Goal: Task Accomplishment & Management: Complete application form

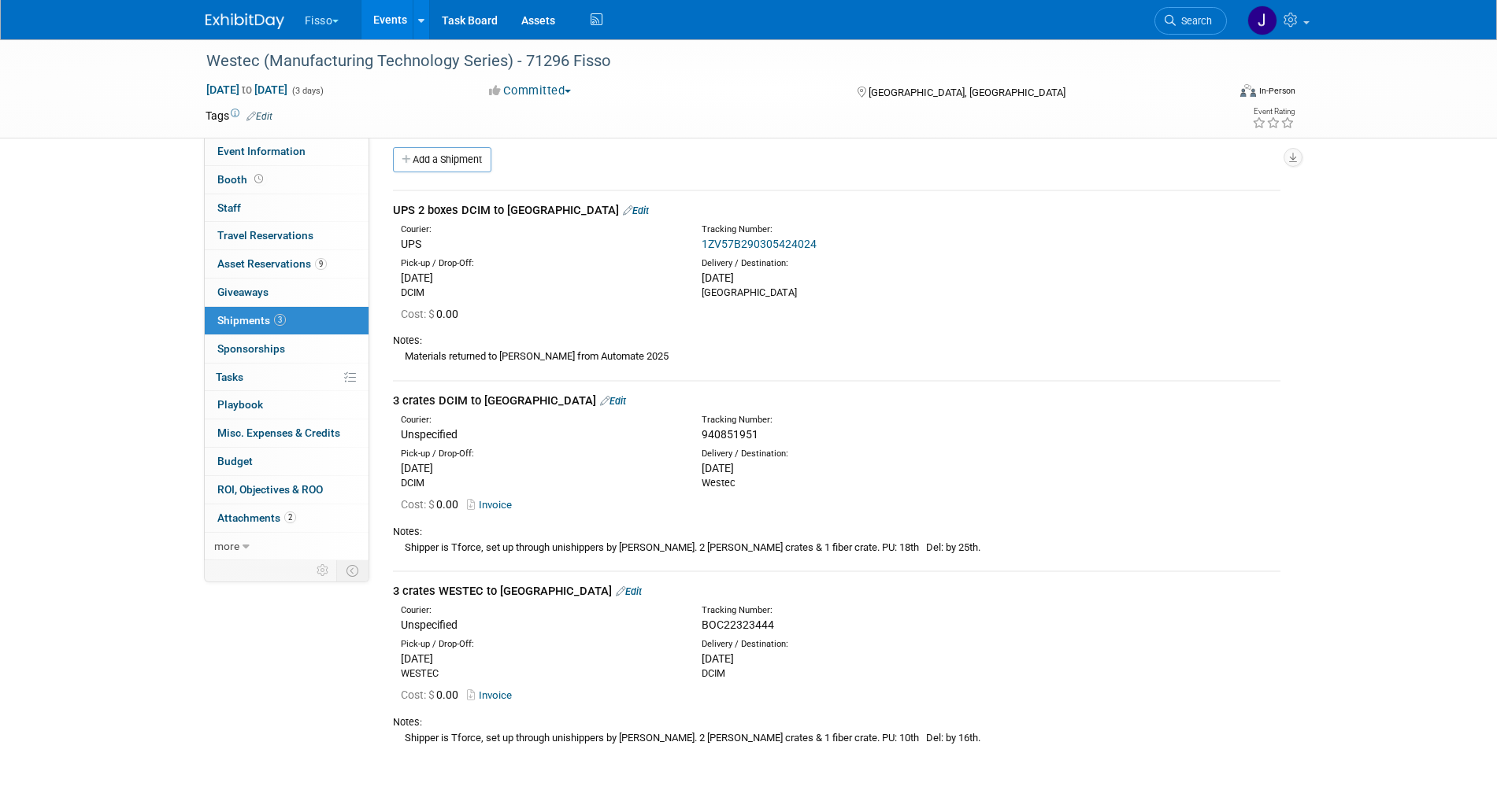
scroll to position [12, 0]
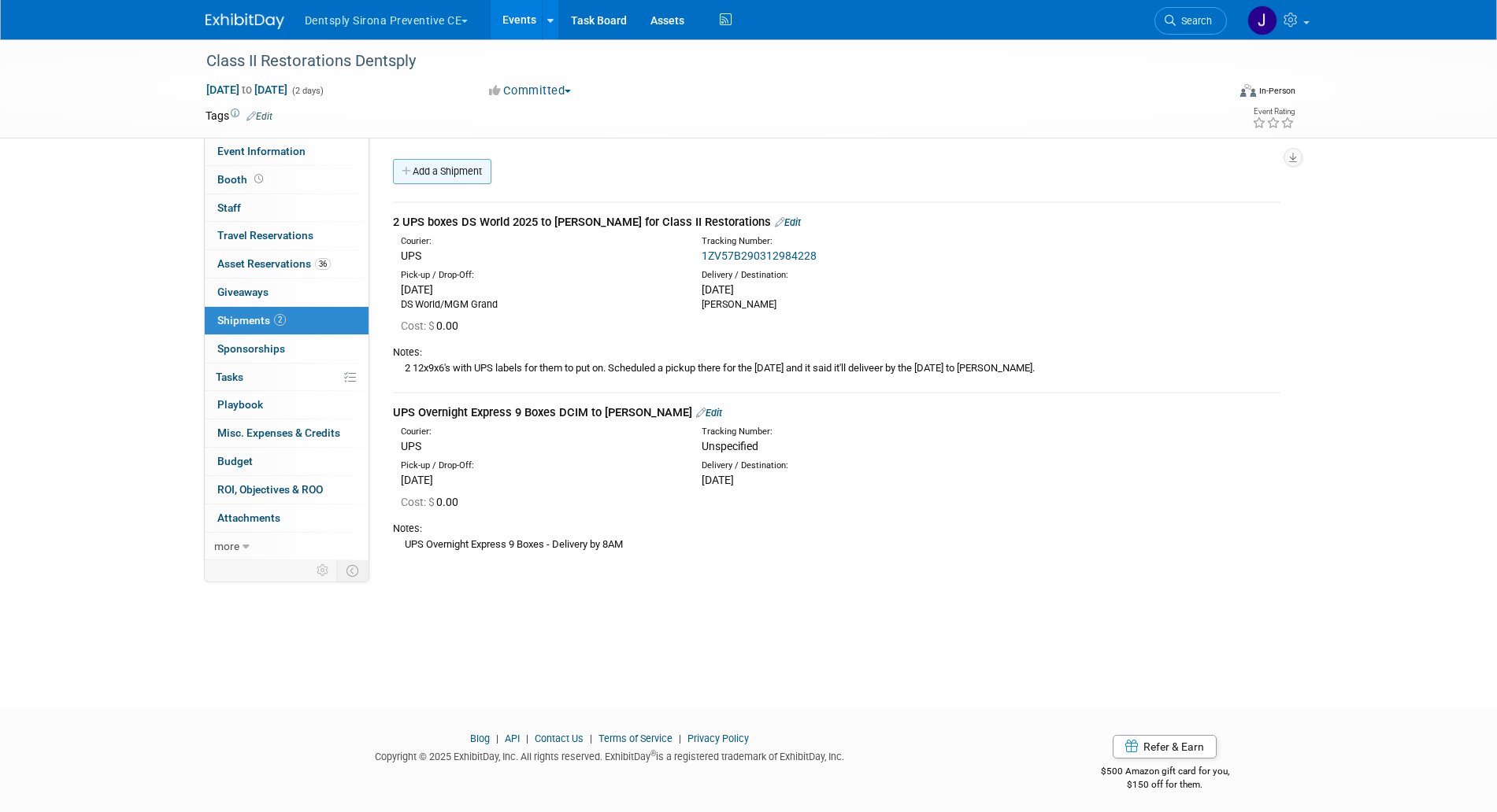
click at [457, 178] on link "Add a Shipment" at bounding box center [442, 172] width 98 height 25
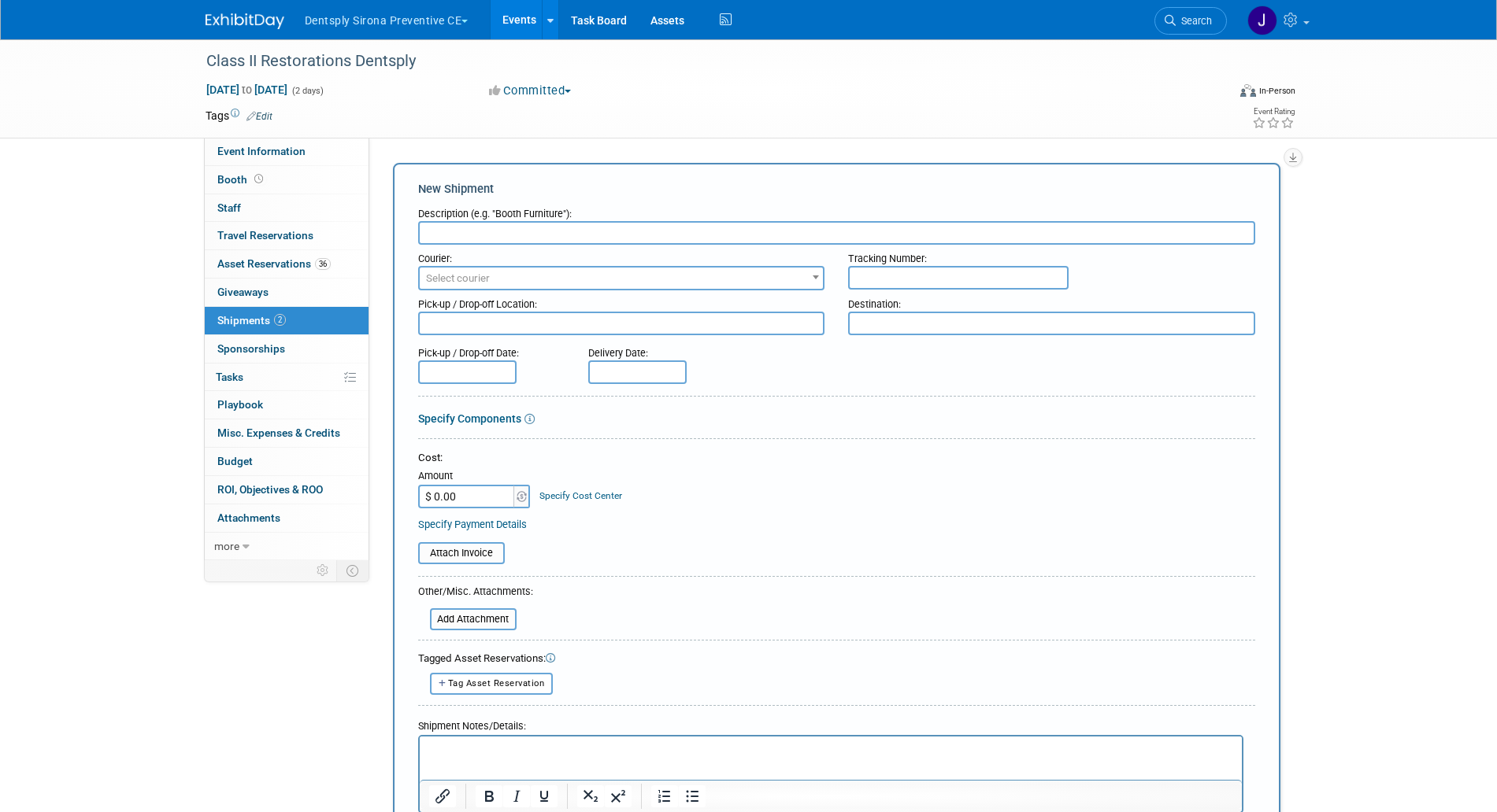
click at [494, 241] on input "text" at bounding box center [836, 232] width 837 height 24
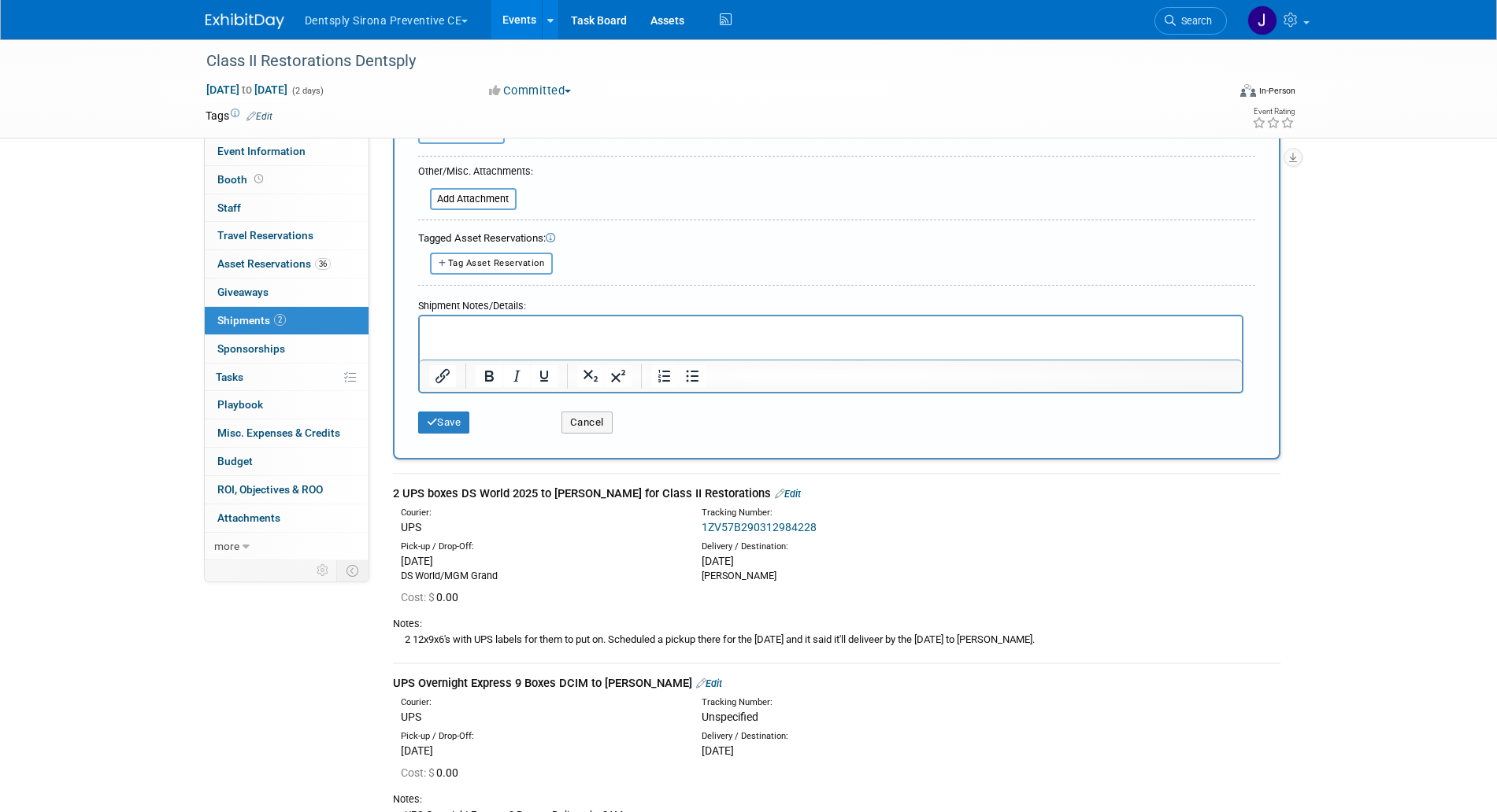
scroll to position [618, 0]
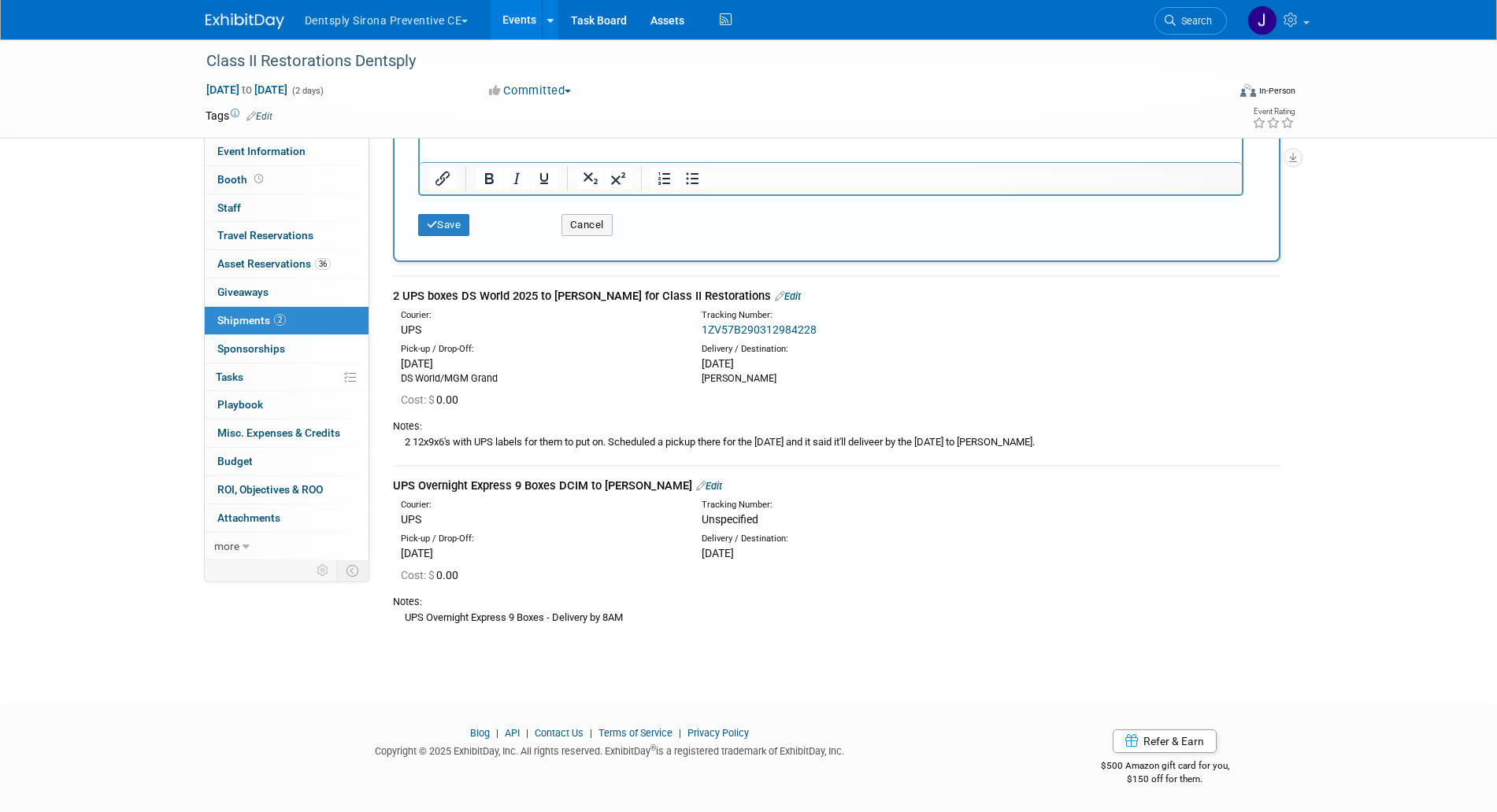
click at [518, 494] on div "Courier: UPS Tracking Number: Unspecified" at bounding box center [837, 511] width 911 height 34
click at [526, 488] on div "UPS Overnight Express 9 Boxes DCIM to Kirsten Edit" at bounding box center [836, 486] width 887 height 16
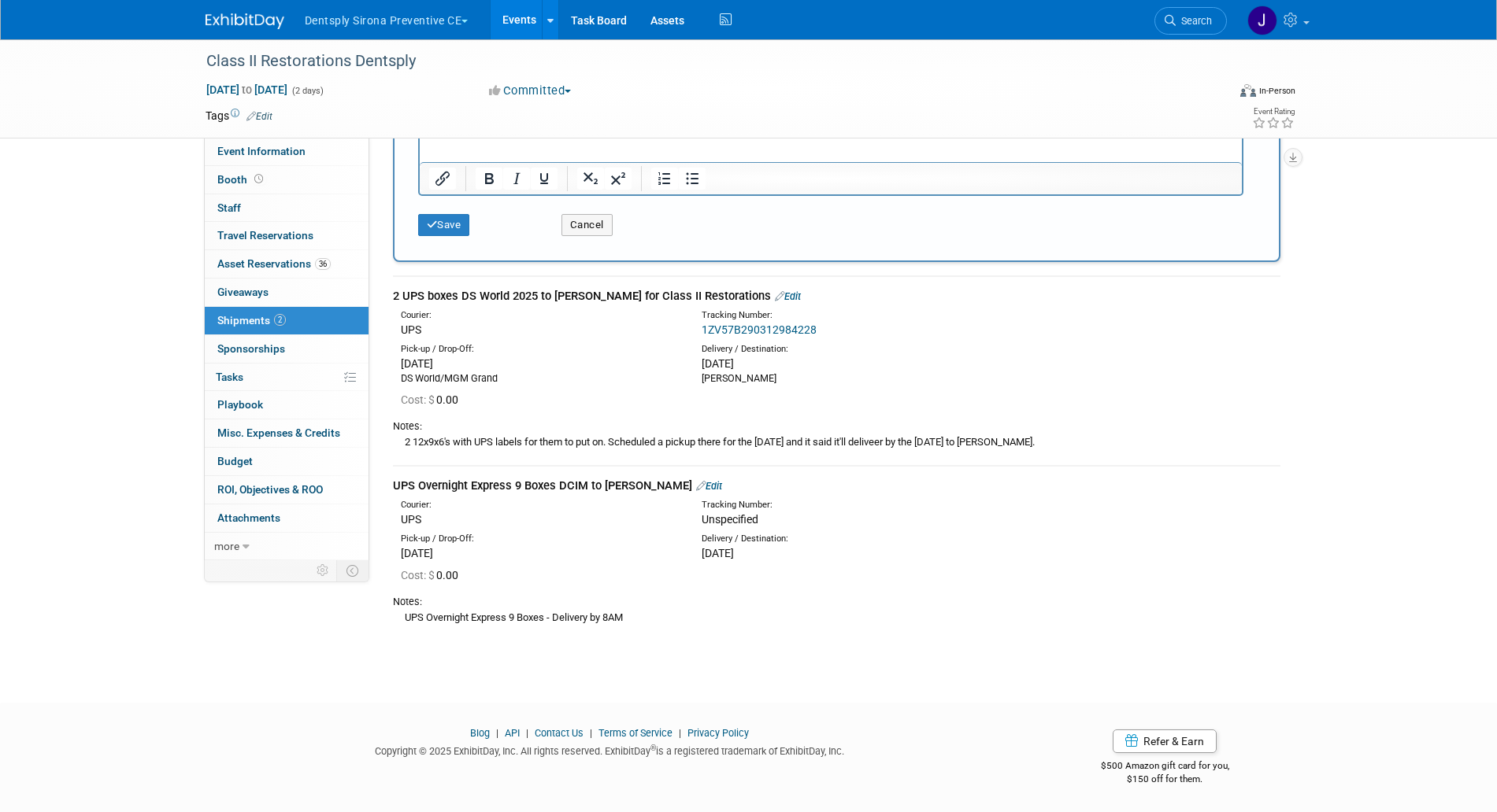
copy div "UPS Overnight Express 9 Boxes DCIM to Kirsten"
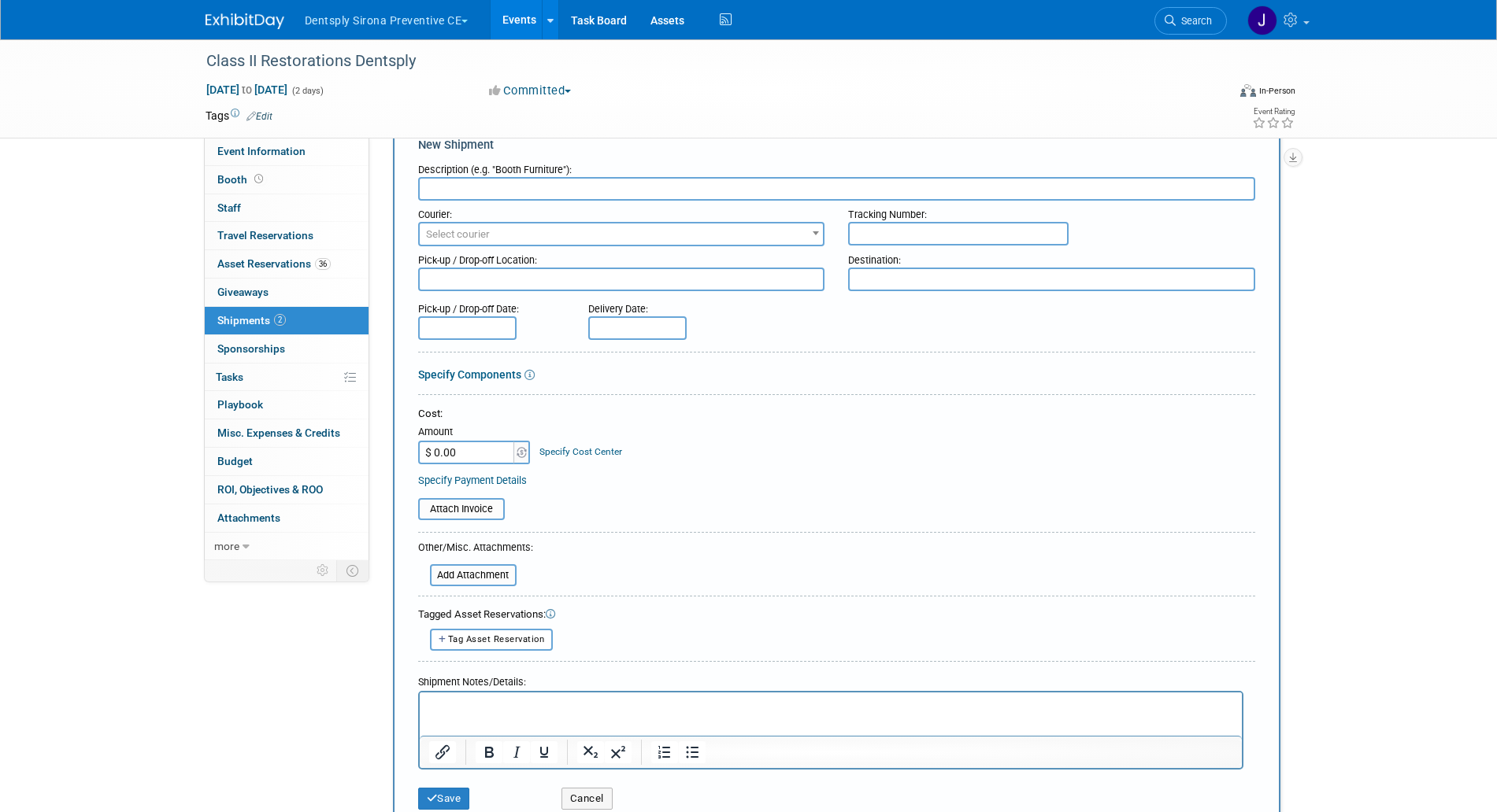
scroll to position [37, 0]
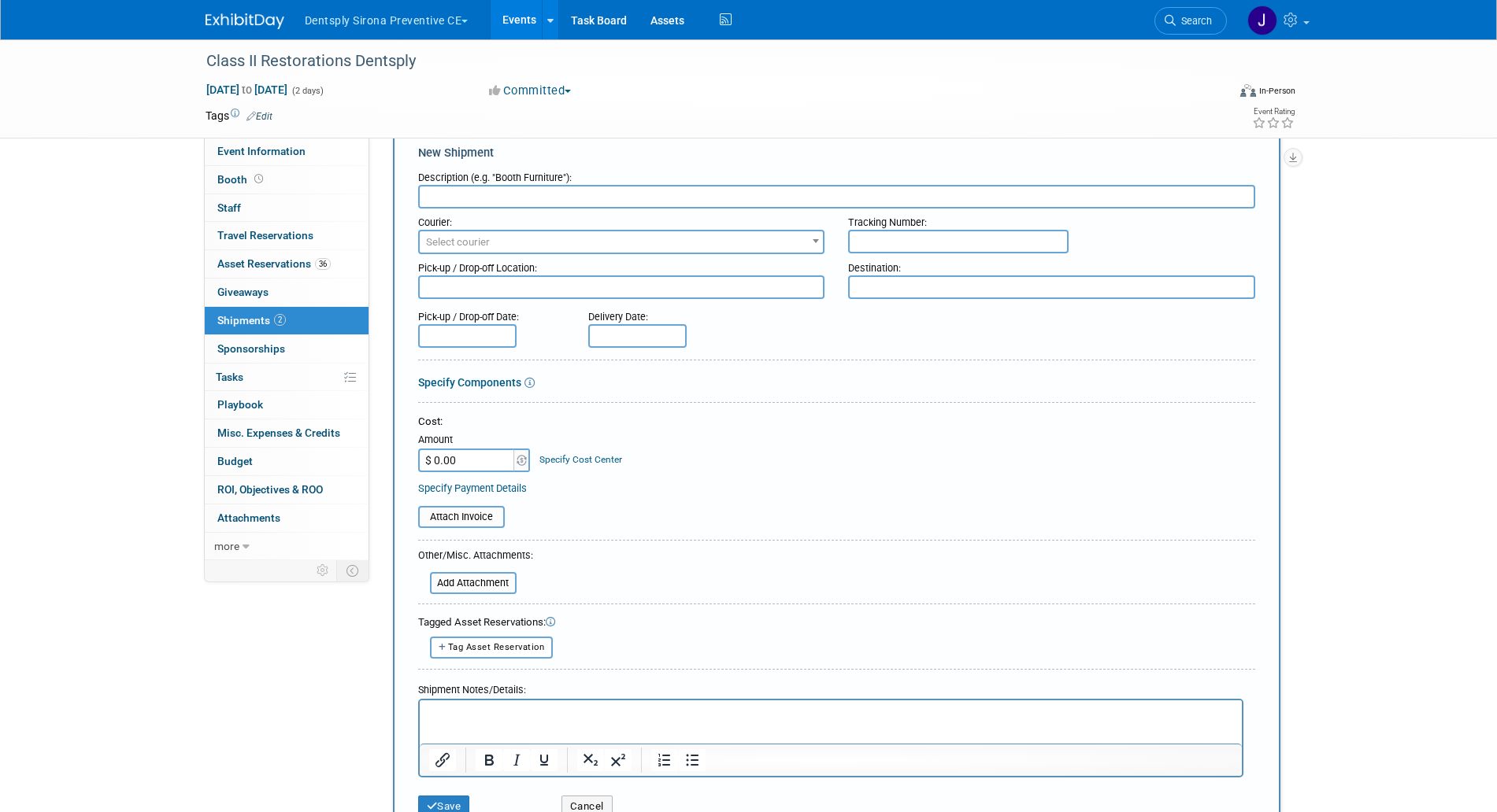
click at [546, 202] on input "text" at bounding box center [836, 197] width 837 height 24
paste input "UPS Overnight Express 9 Boxes DCIM to Kirsten"
drag, startPoint x: 446, startPoint y: 197, endPoint x: 538, endPoint y: 195, distance: 92.0
click at [538, 195] on input "UPS Overnight Express 9 Boxes DCIM to Kirsten" at bounding box center [836, 197] width 837 height 24
click at [487, 198] on input "UPS Ground 9 Boxes DCIM to Kirsten" at bounding box center [836, 197] width 837 height 24
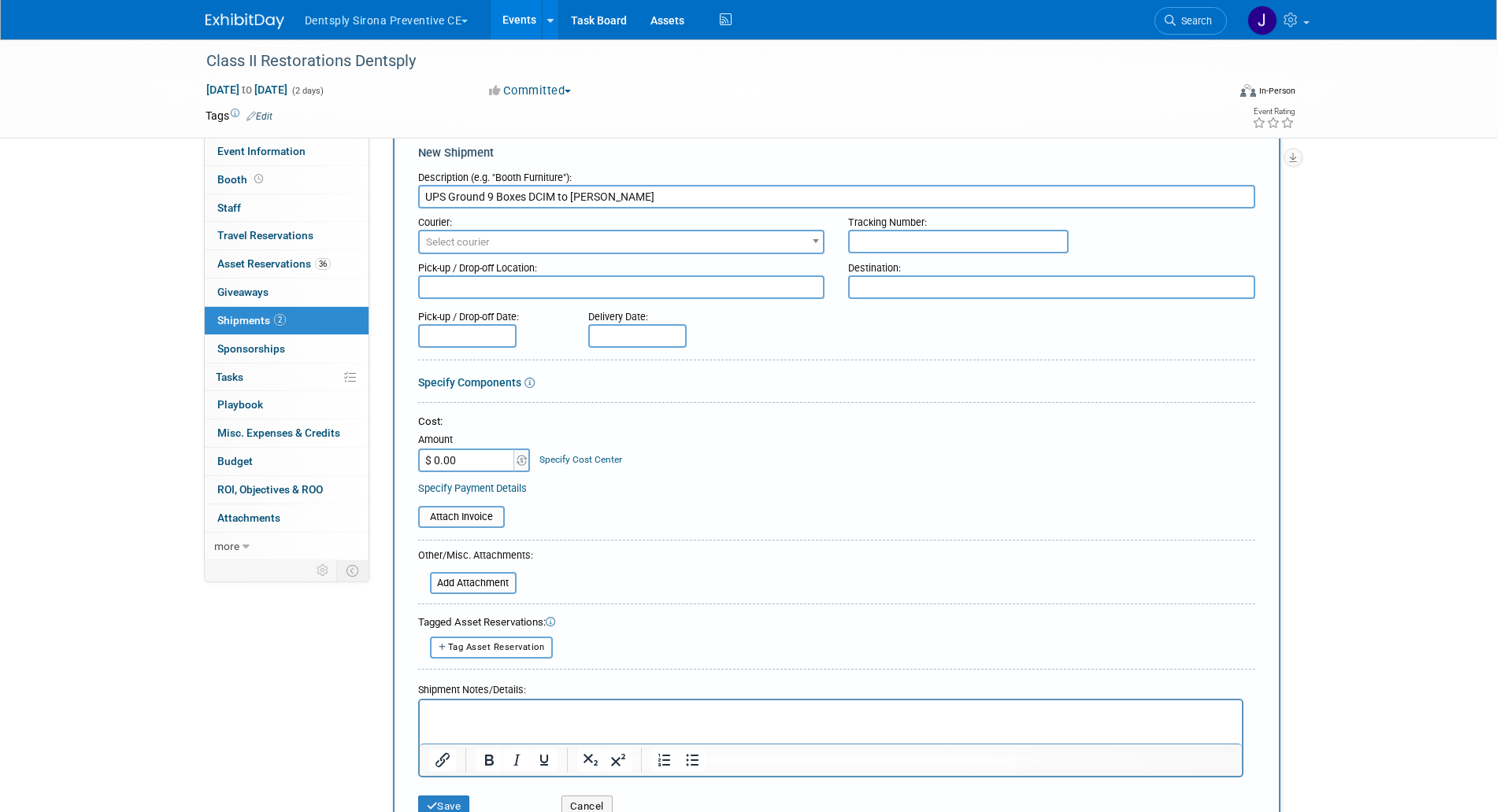
click at [487, 198] on input "UPS Ground 9 Boxes DCIM to Kirsten" at bounding box center [836, 197] width 837 height 24
click at [556, 192] on input "UPS Ground 13 Boxes DCIM to Kirsten" at bounding box center [836, 197] width 837 height 24
click at [537, 198] on input "UPS Ground 13 Boxes to Kirsten" at bounding box center [836, 197] width 837 height 24
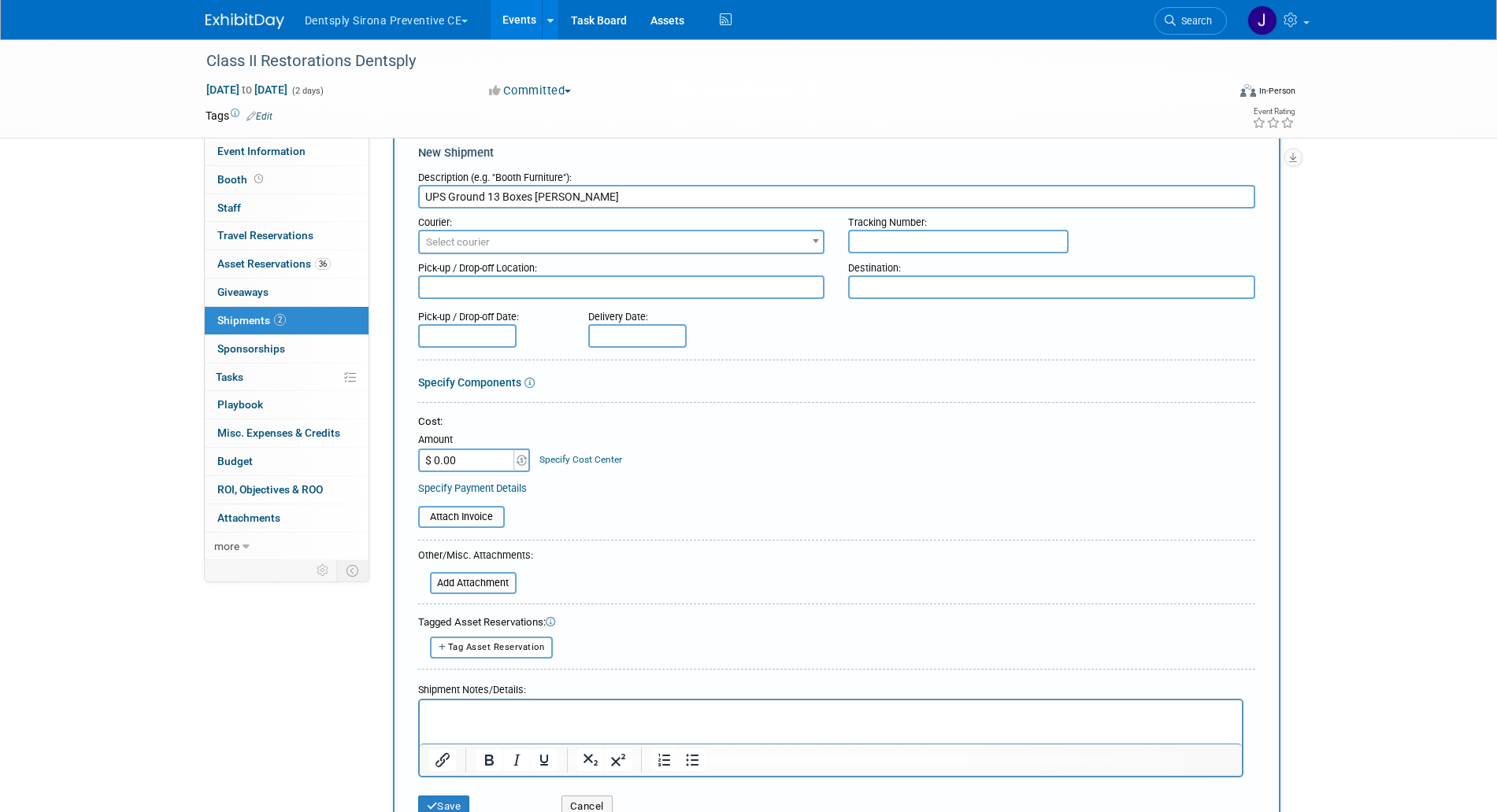
click at [589, 196] on input "UPS Ground 13 Boxes Kirsten" at bounding box center [836, 197] width 837 height 24
type input "UPS Ground 13 Boxes Kirsten to DCIM"
click at [585, 235] on span "Select courier" at bounding box center [621, 242] width 404 height 22
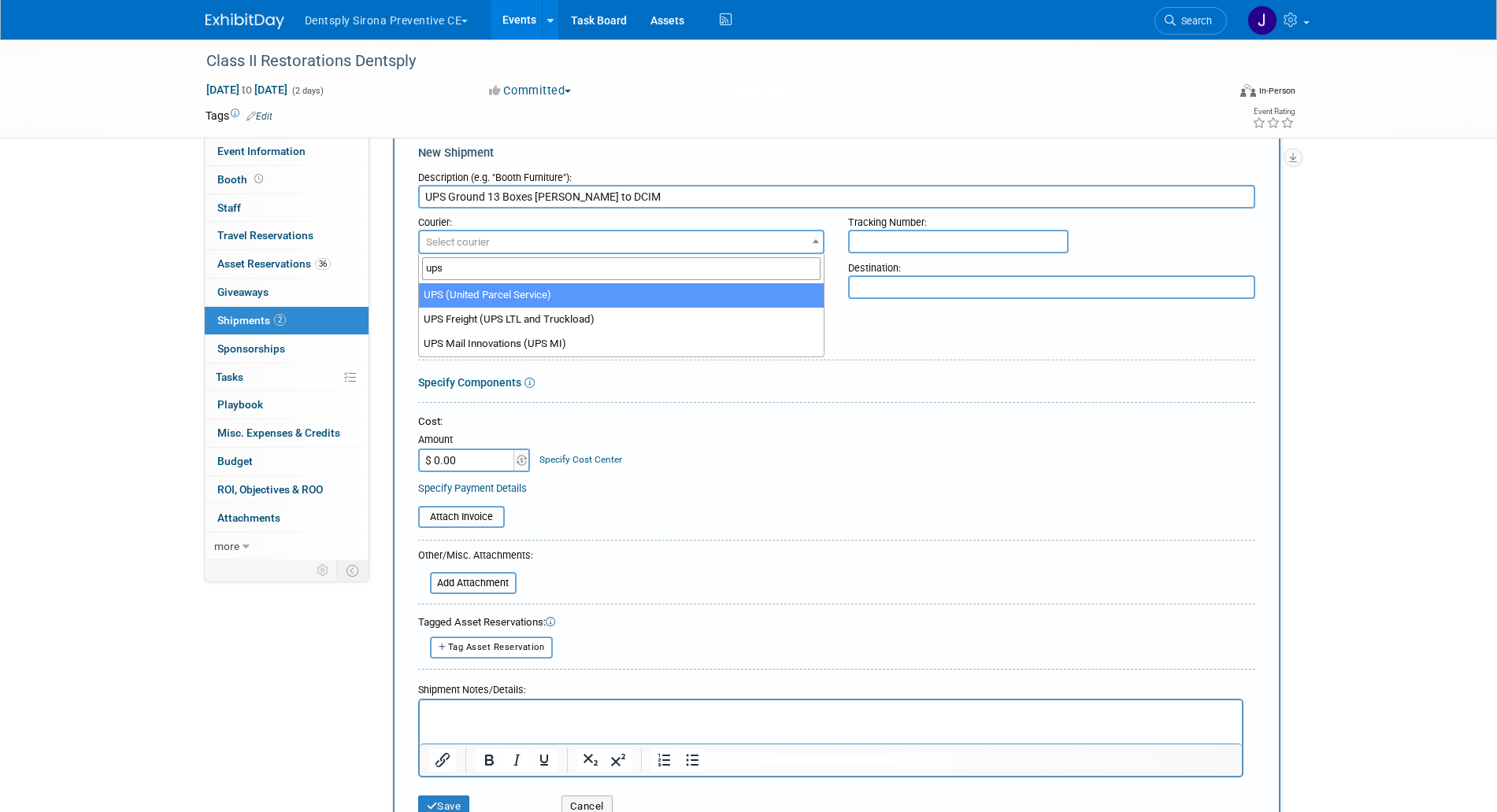
type input "ups"
select select "508"
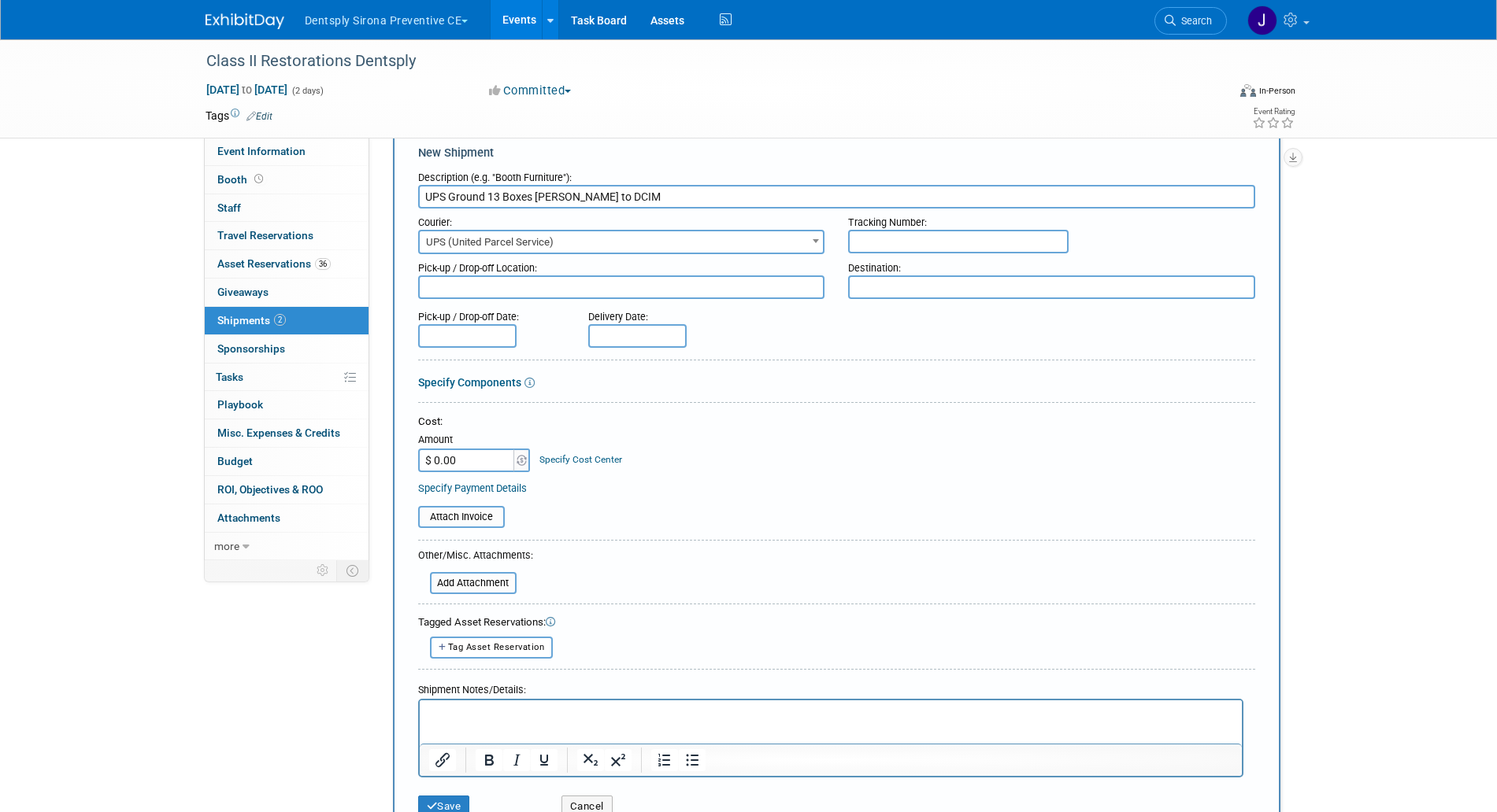
click at [694, 300] on div at bounding box center [836, 301] width 837 height 4
click at [701, 293] on textarea at bounding box center [621, 287] width 407 height 24
click at [460, 289] on textarea "Kirstens House" at bounding box center [621, 287] width 407 height 24
type textarea "Kirsten's House"
click at [947, 289] on textarea at bounding box center [1051, 287] width 407 height 24
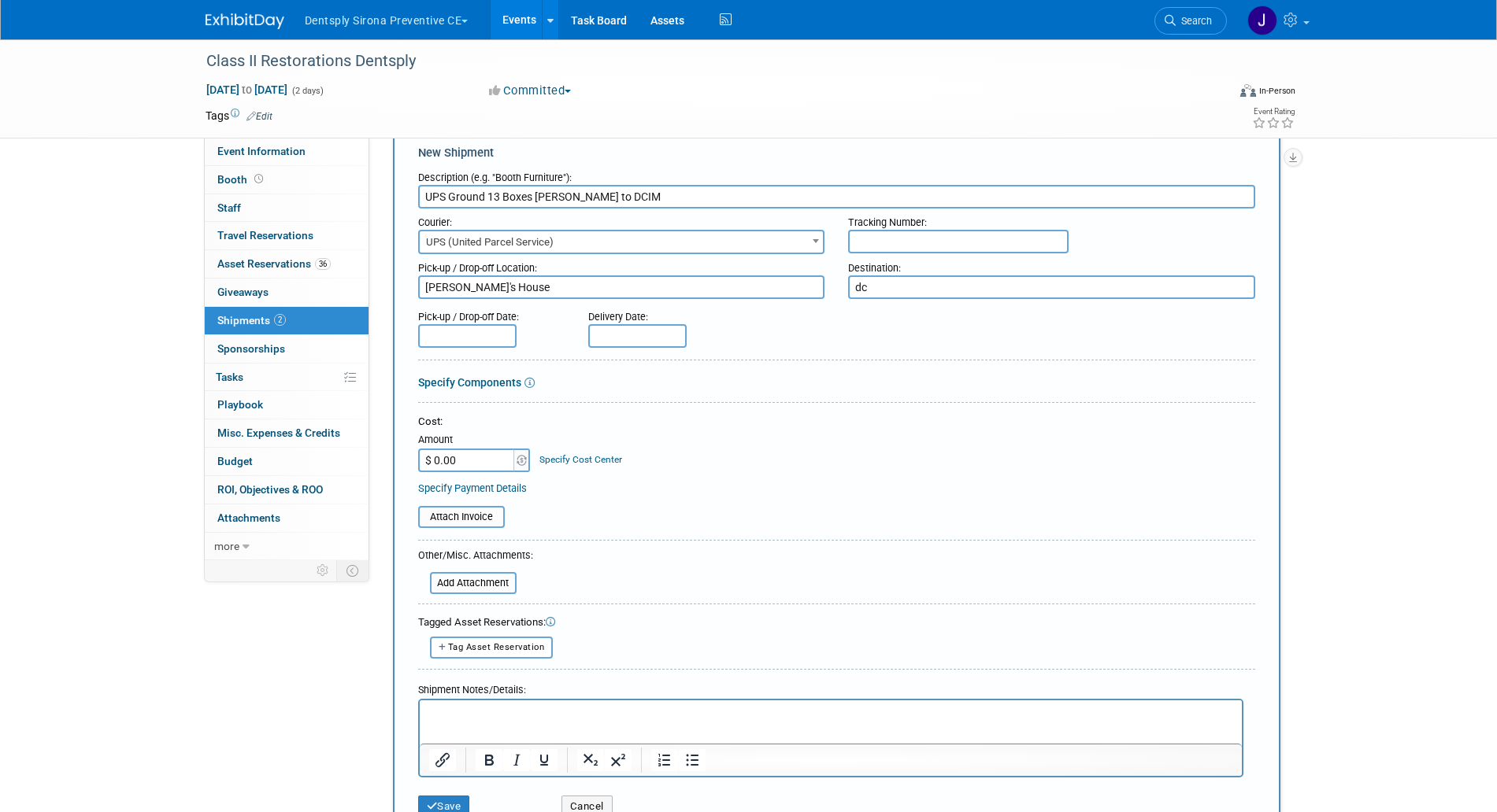
type textarea "d"
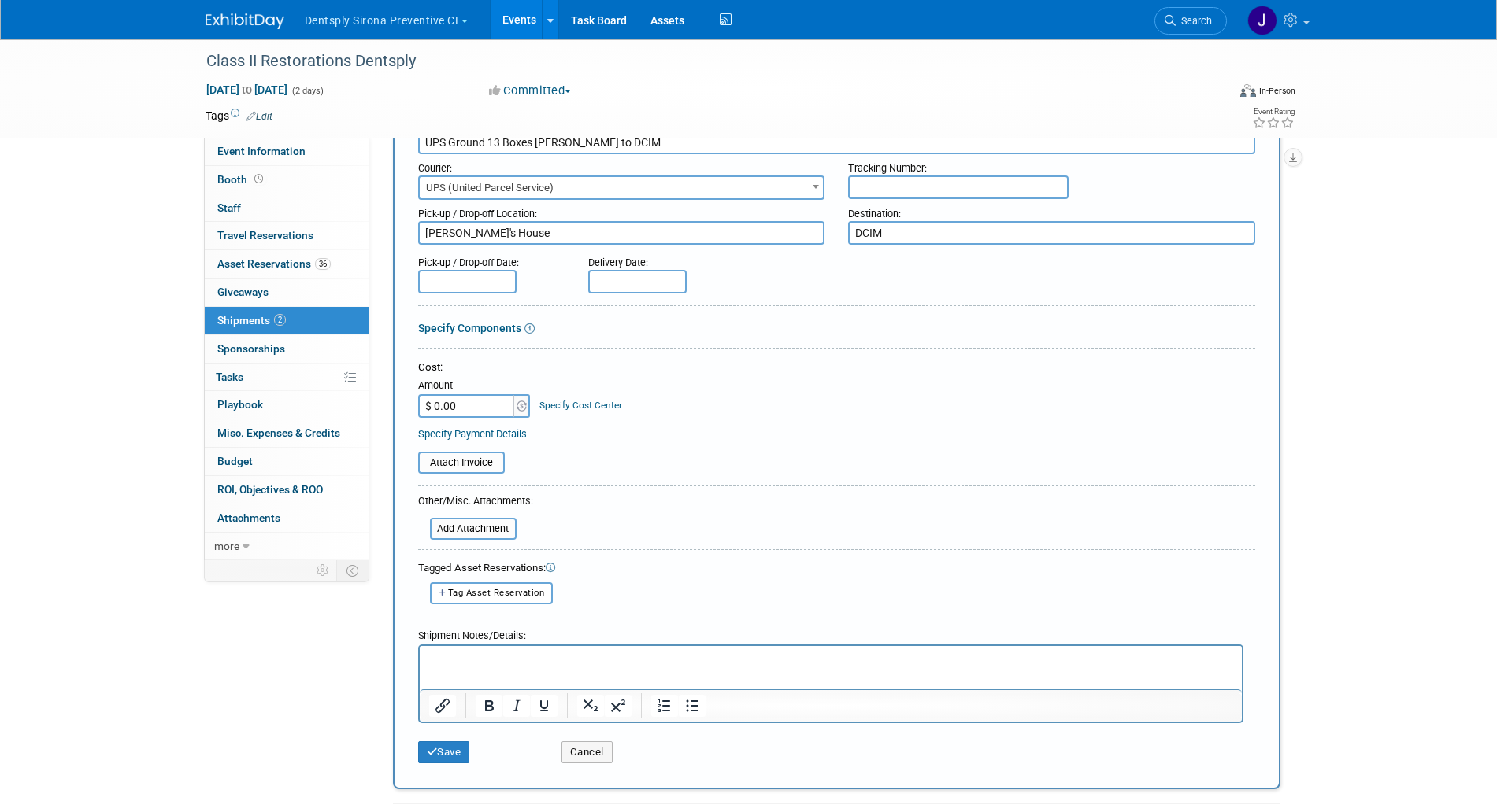
scroll to position [91, 0]
type textarea "DCIM"
click at [554, 147] on input "UPS Ground 13 Boxes Kirsten to DCIM" at bounding box center [836, 141] width 837 height 24
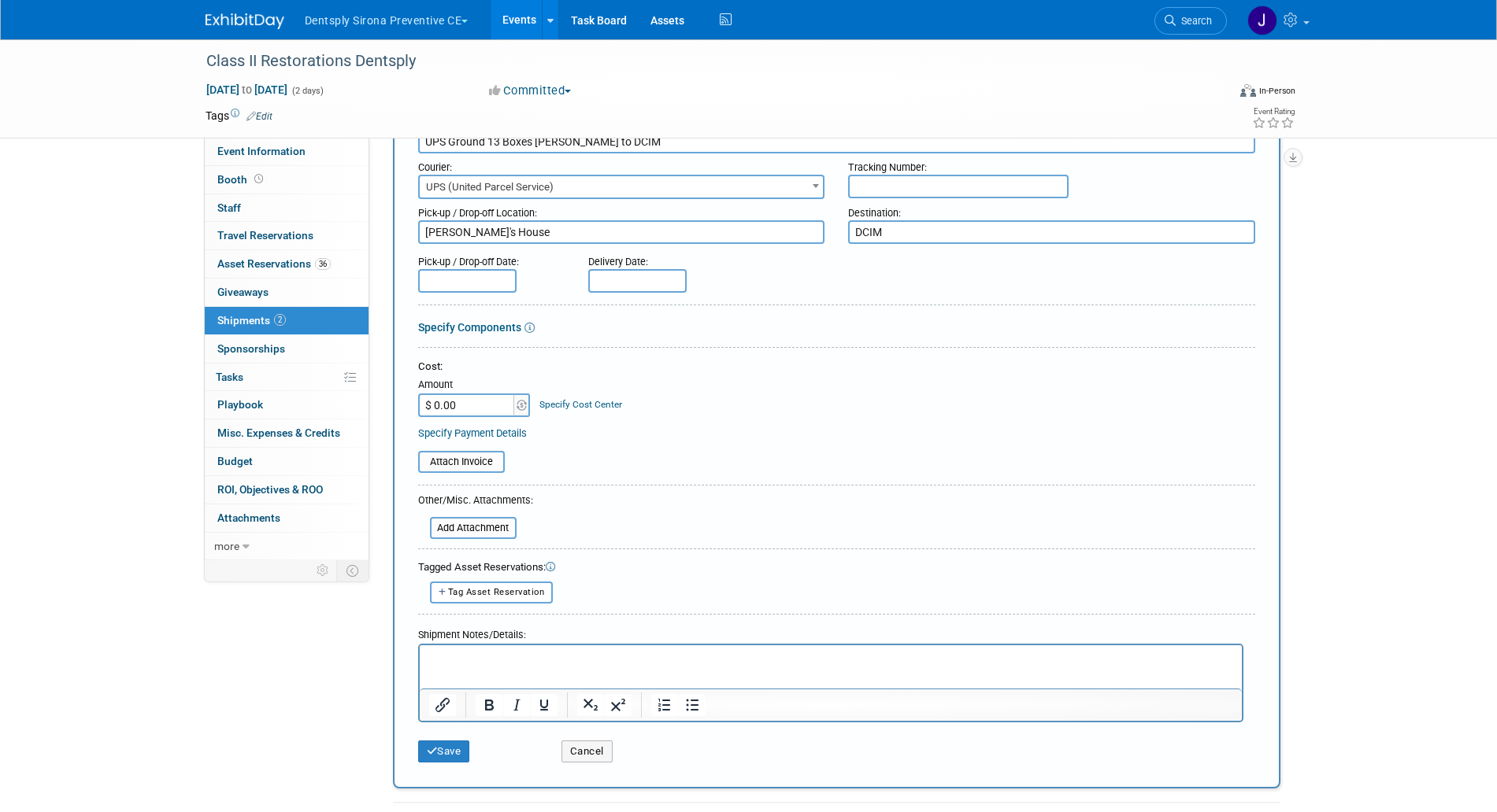
click at [625, 655] on p "Rich Text Area. Press ALT-0 for help." at bounding box center [830, 658] width 804 height 15
paste body "Rich Text Area. Press ALT-0 for help."
click at [625, 655] on p "UPS Ground 13 Boxes Kirsten to DCIM" at bounding box center [830, 658] width 804 height 15
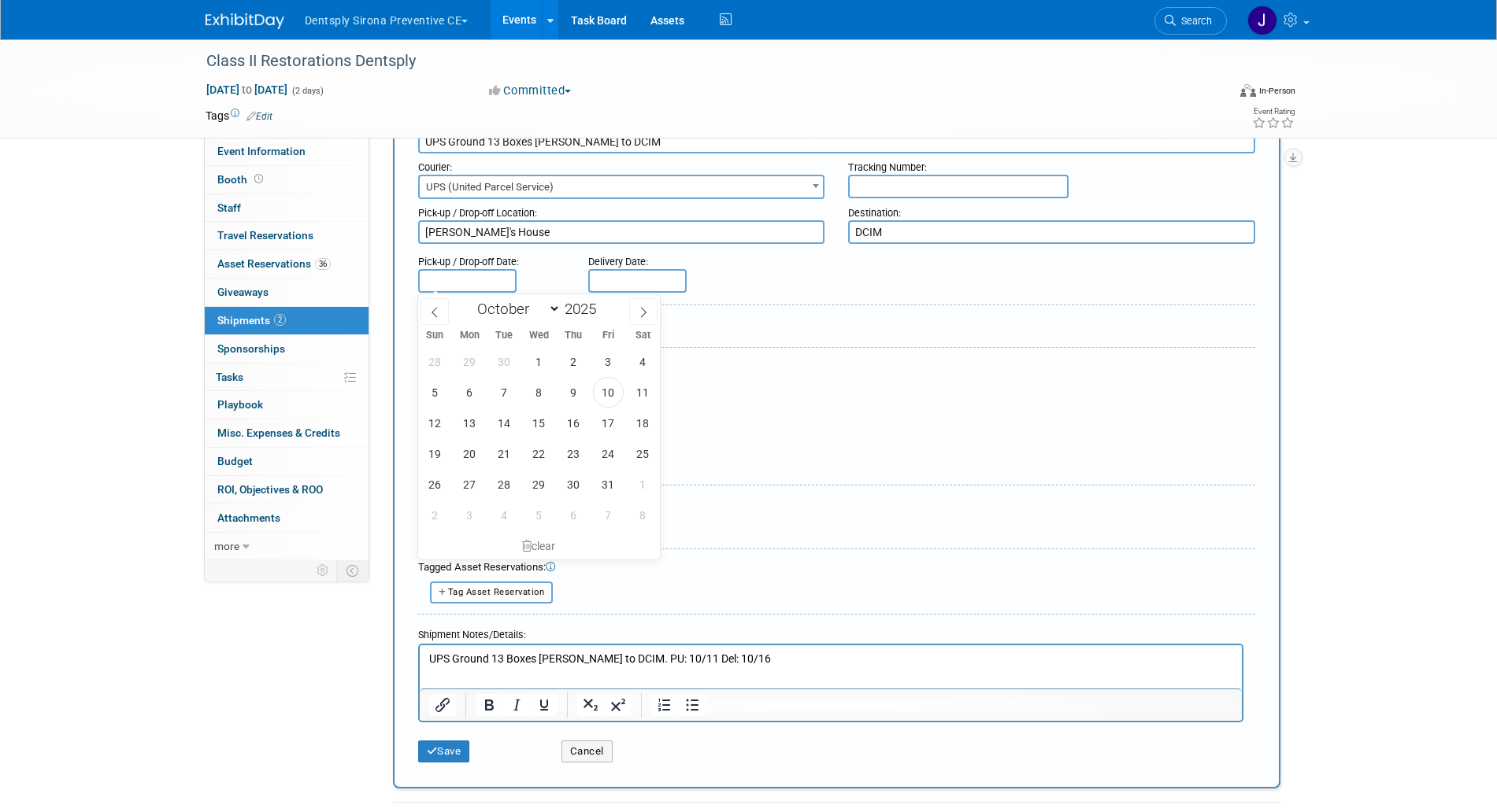
click at [500, 278] on input "text" at bounding box center [467, 280] width 98 height 24
click at [610, 384] on span "10" at bounding box center [608, 393] width 31 height 31
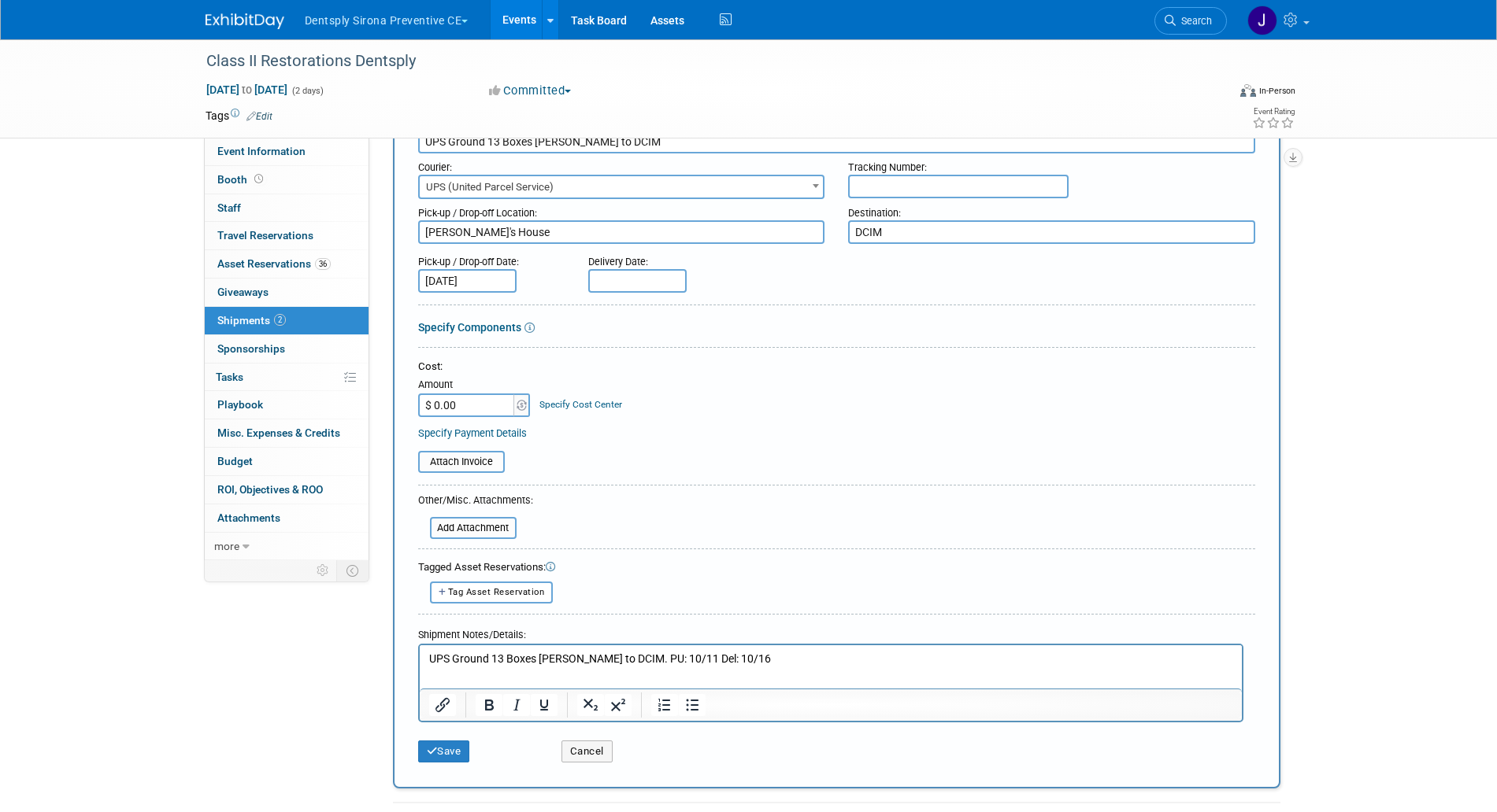
click at [642, 280] on input "text" at bounding box center [637, 280] width 98 height 24
click at [476, 278] on input "[DATE]" at bounding box center [467, 280] width 98 height 24
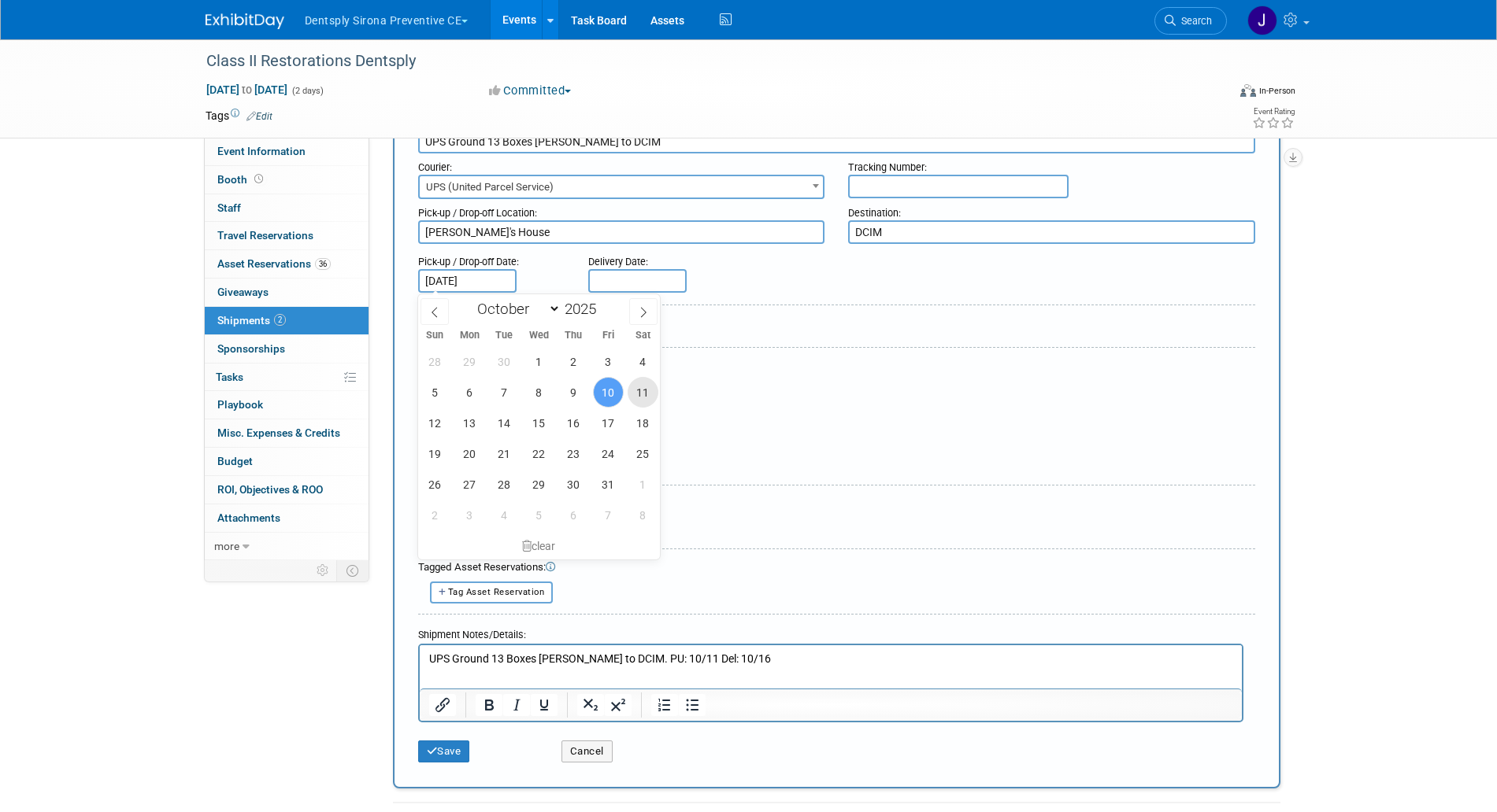
click at [632, 387] on span "11" at bounding box center [643, 393] width 31 height 31
type input "Oct 11, 2025"
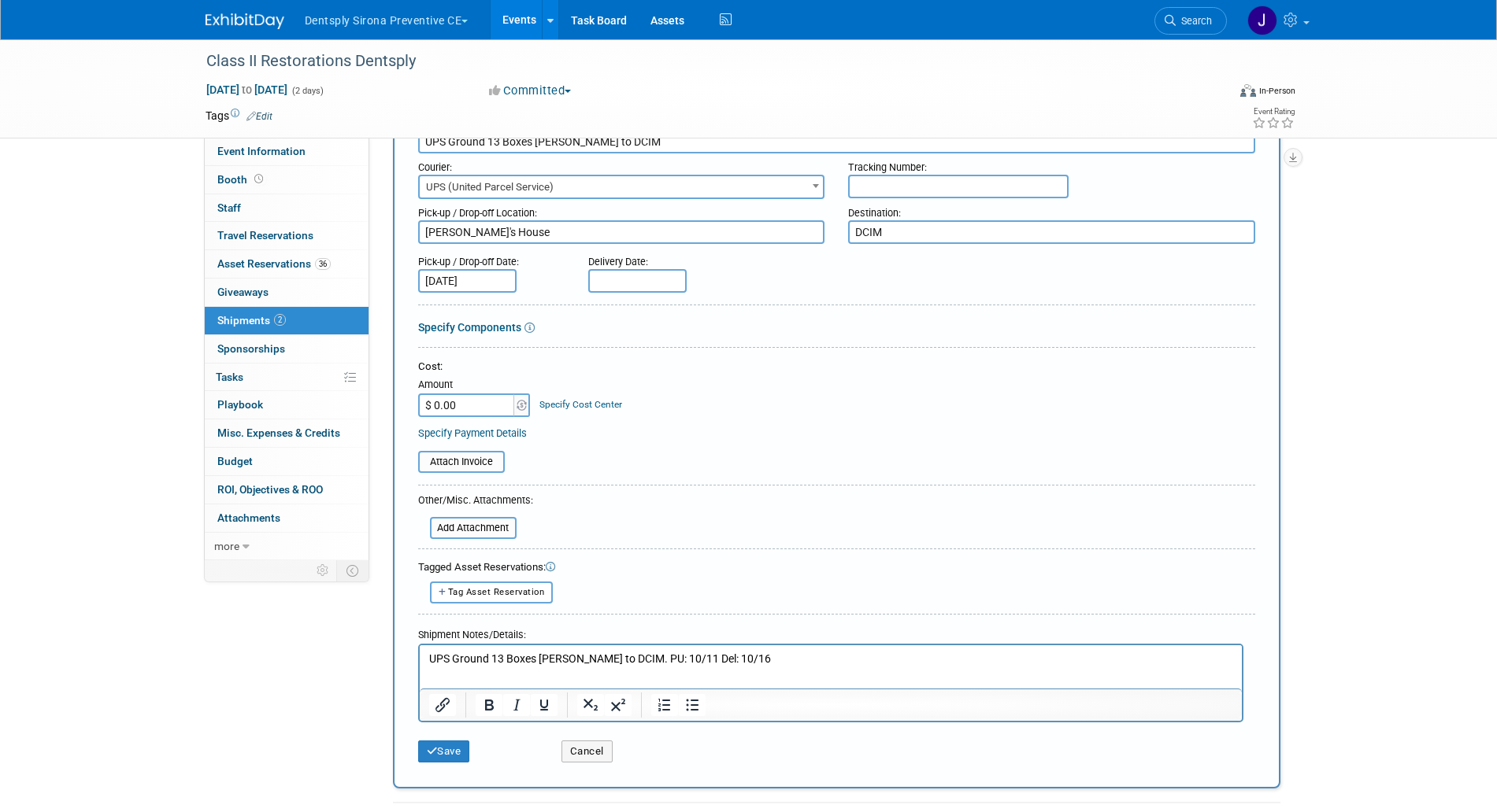
click at [647, 285] on input "text" at bounding box center [637, 280] width 98 height 24
click at [780, 429] on span "17" at bounding box center [778, 423] width 31 height 31
type input "Oct 17, 2025"
click at [725, 658] on p "UPS Ground 13 Boxes Kirsten to DCIM. PU: 10/11 Del: 10/16" at bounding box center [830, 658] width 804 height 15
click at [442, 742] on button "Save" at bounding box center [444, 751] width 52 height 22
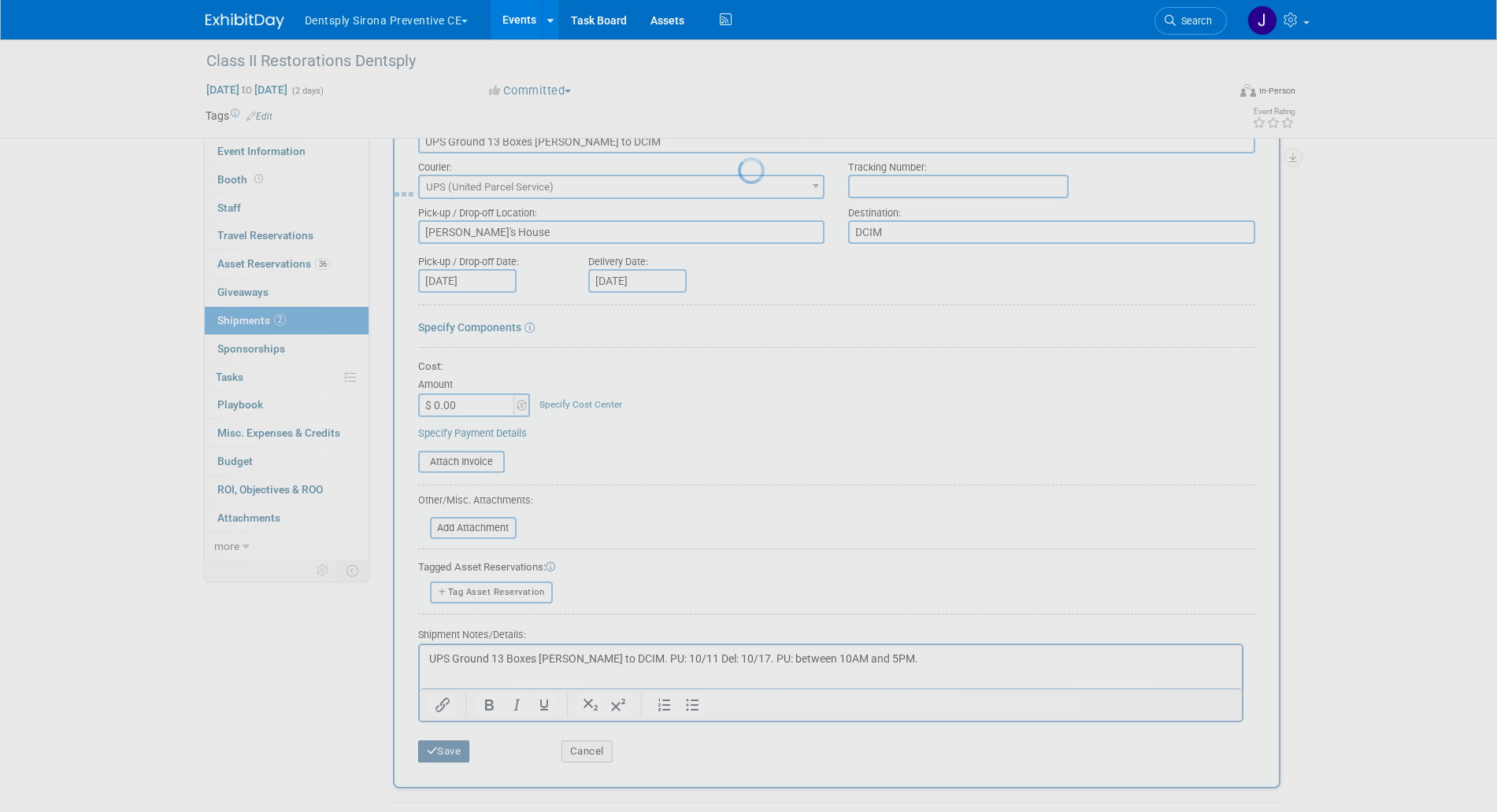
scroll to position [117, 0]
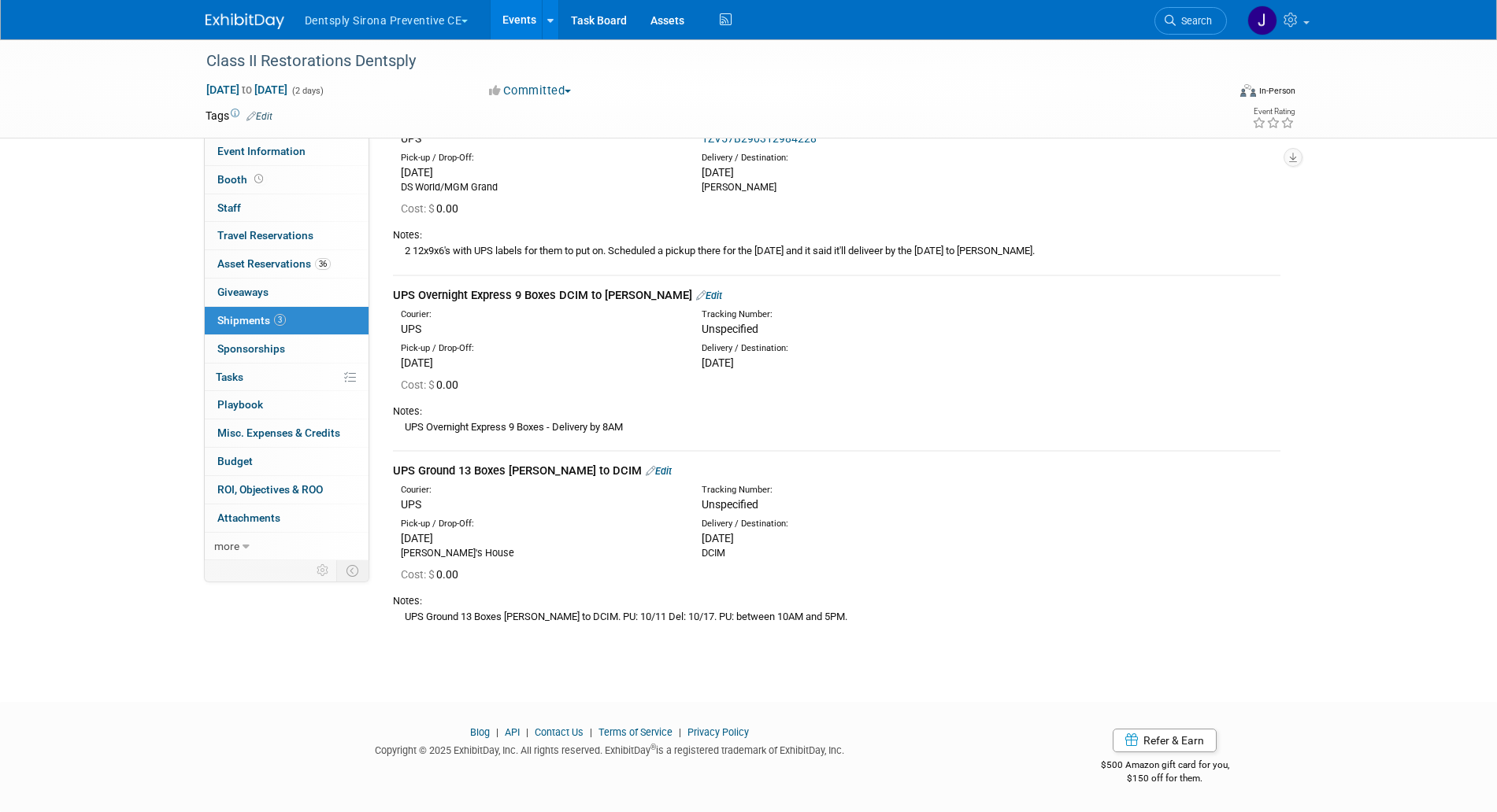
click at [623, 477] on div "UPS Ground 13 Boxes Kirsten to DCIM Edit" at bounding box center [836, 471] width 887 height 16
click at [646, 472] on link "Edit" at bounding box center [659, 471] width 26 height 12
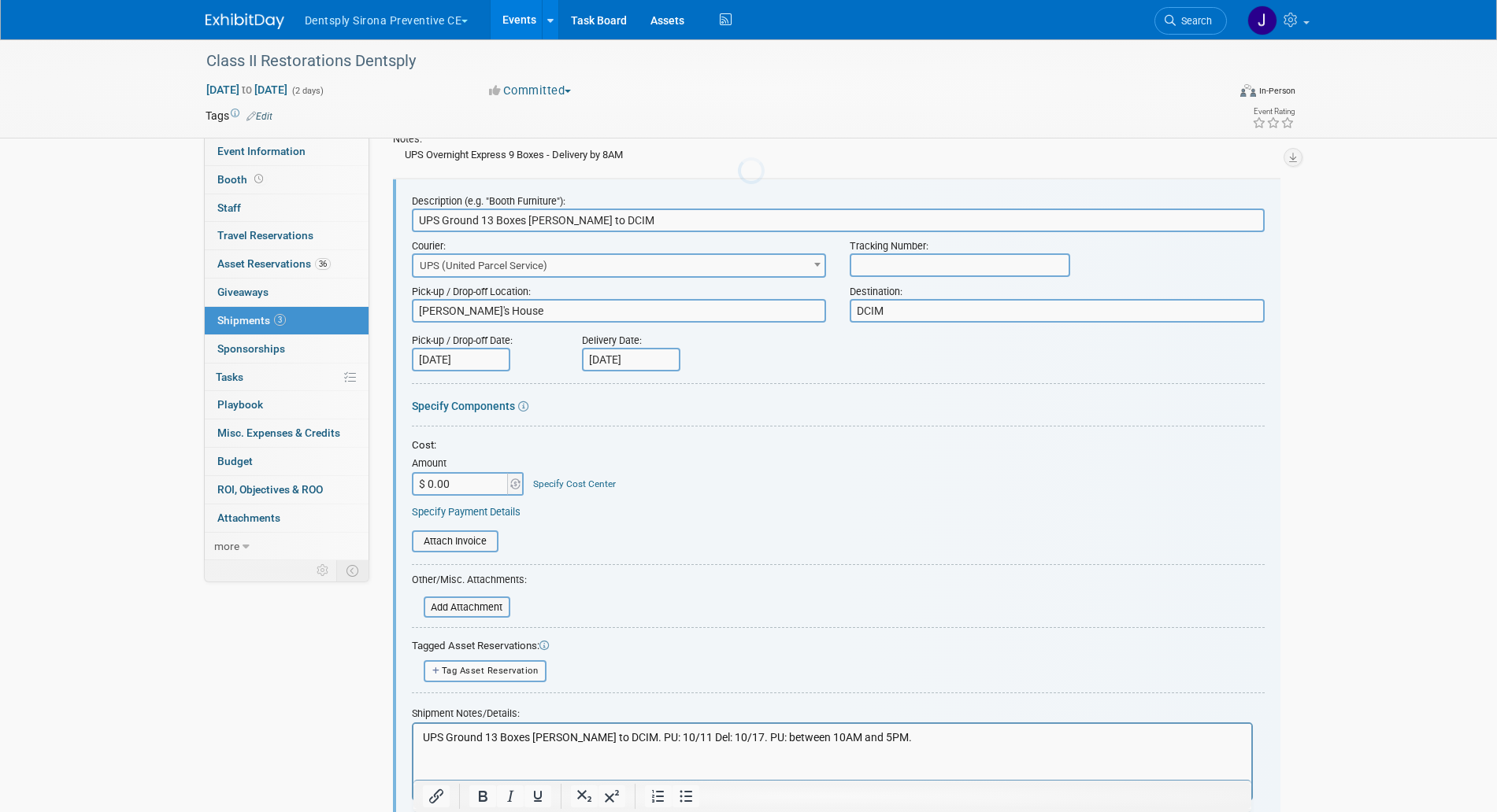
scroll to position [0, 0]
click at [868, 263] on input "text" at bounding box center [960, 265] width 220 height 24
paste input "1ZV57B290313065657"
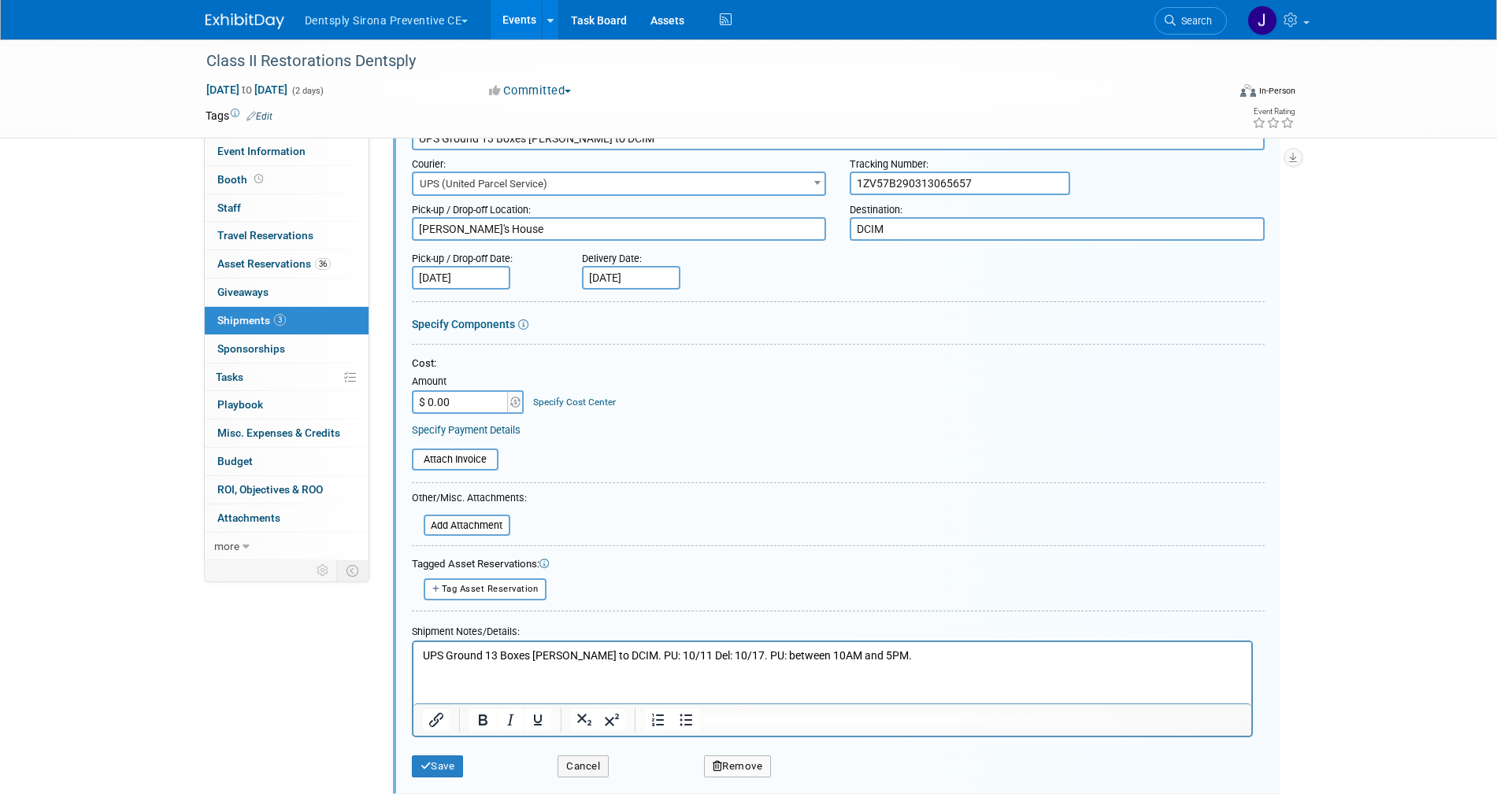
scroll to position [624, 0]
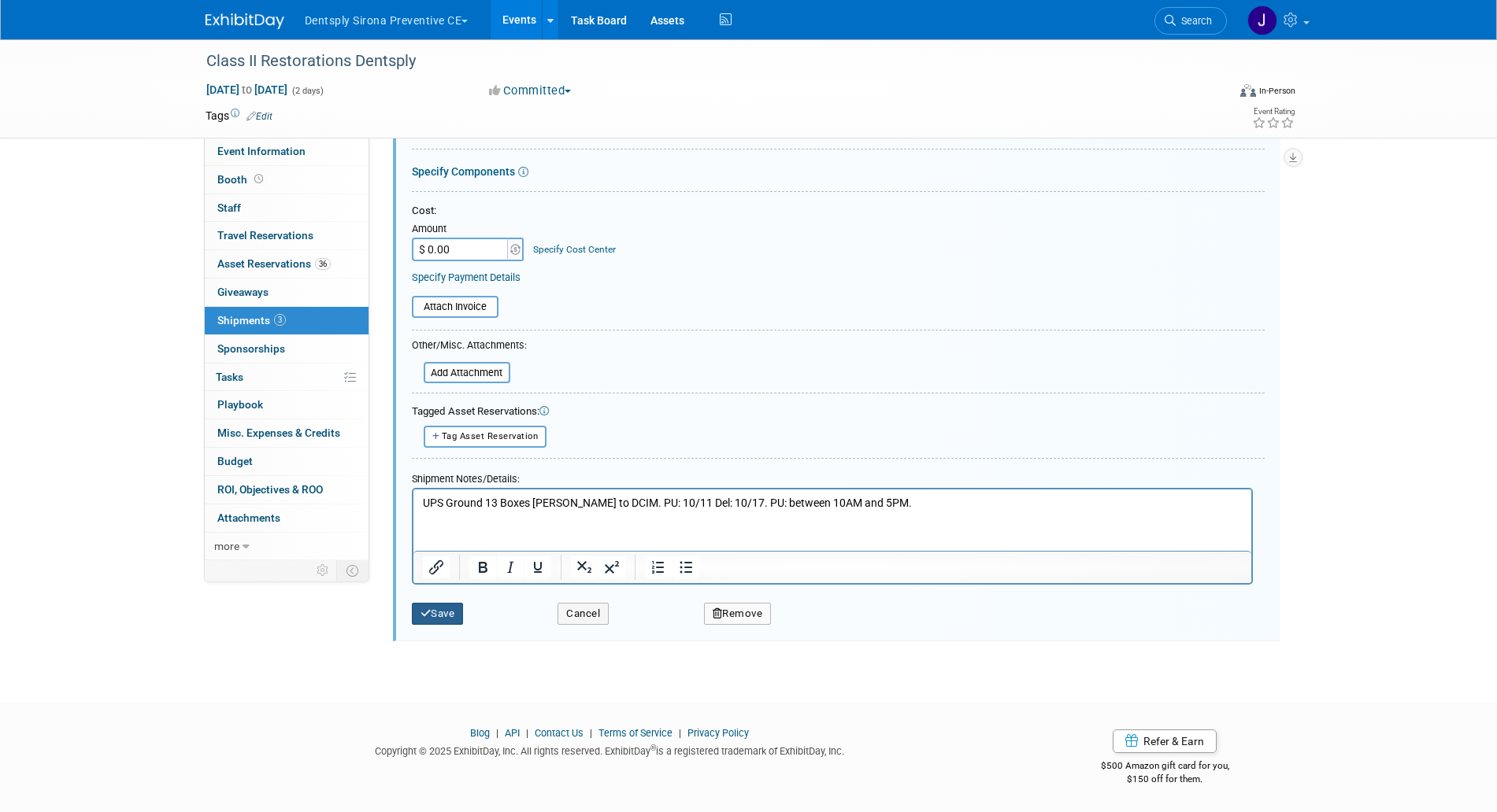
type input "1ZV57B290313065657"
click at [450, 621] on button "Save" at bounding box center [438, 614] width 52 height 22
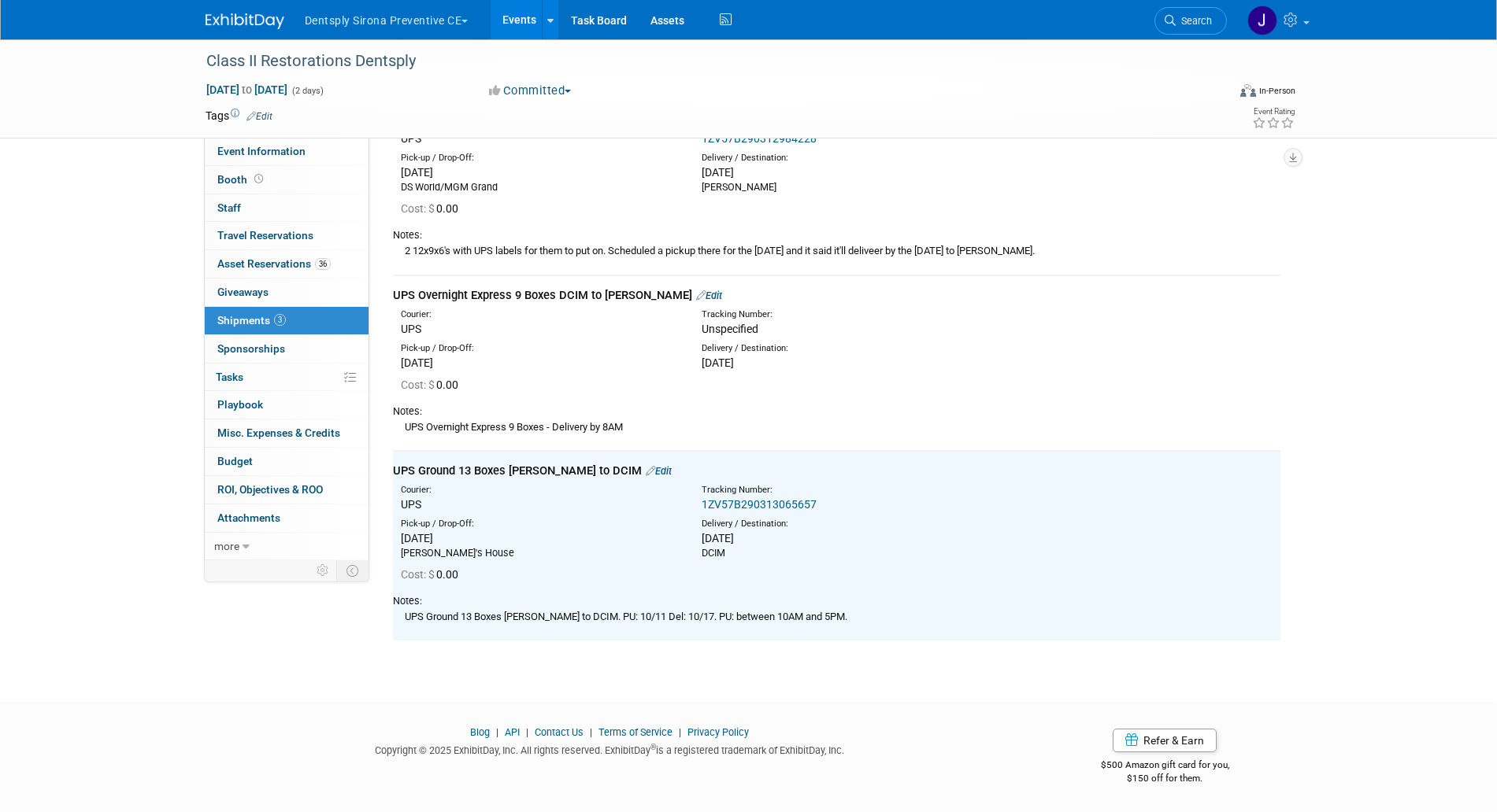
scroll to position [0, 0]
